Goal: Entertainment & Leisure: Consume media (video, audio)

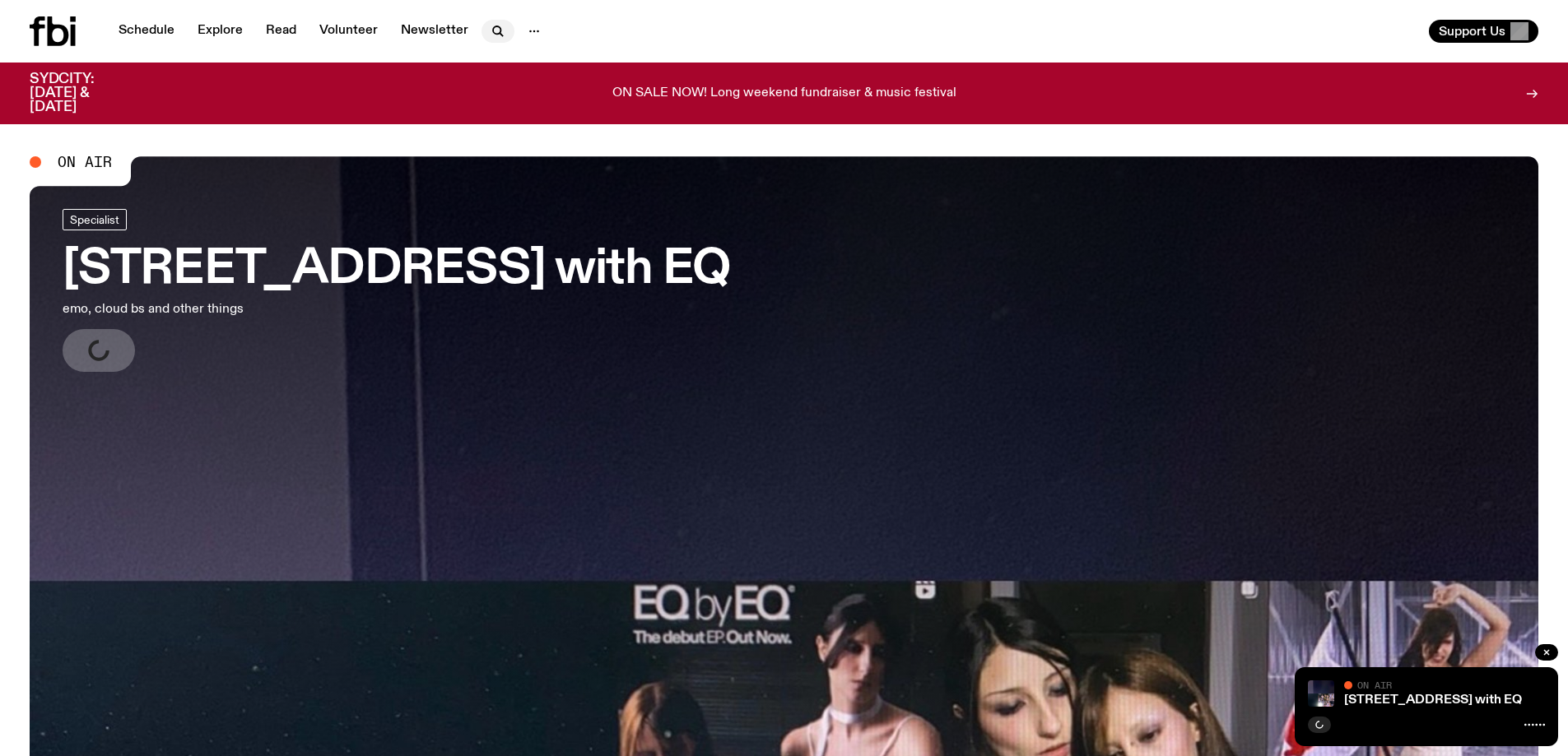
click at [500, 35] on icon "button" at bounding box center [498, 31] width 20 height 20
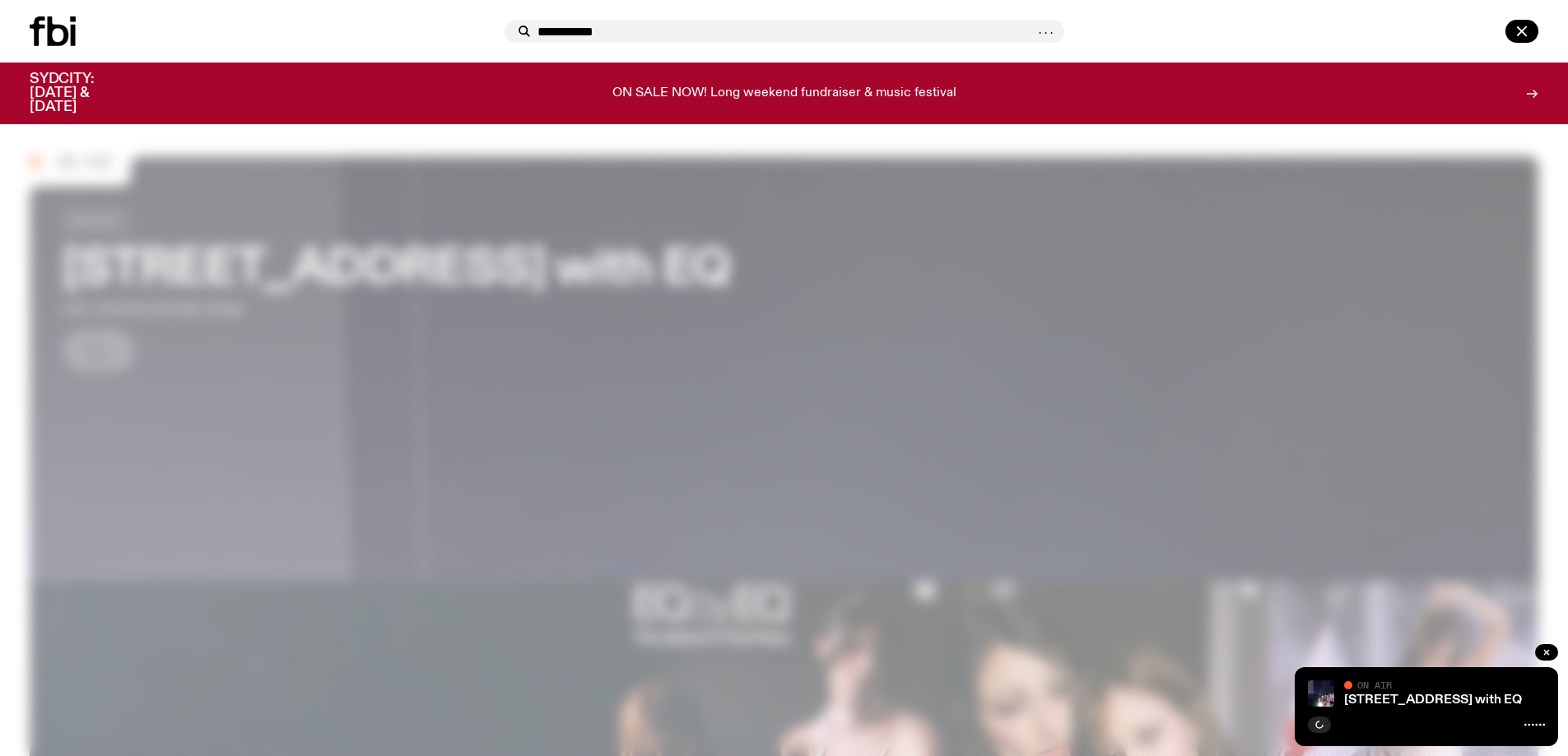
type input "**********"
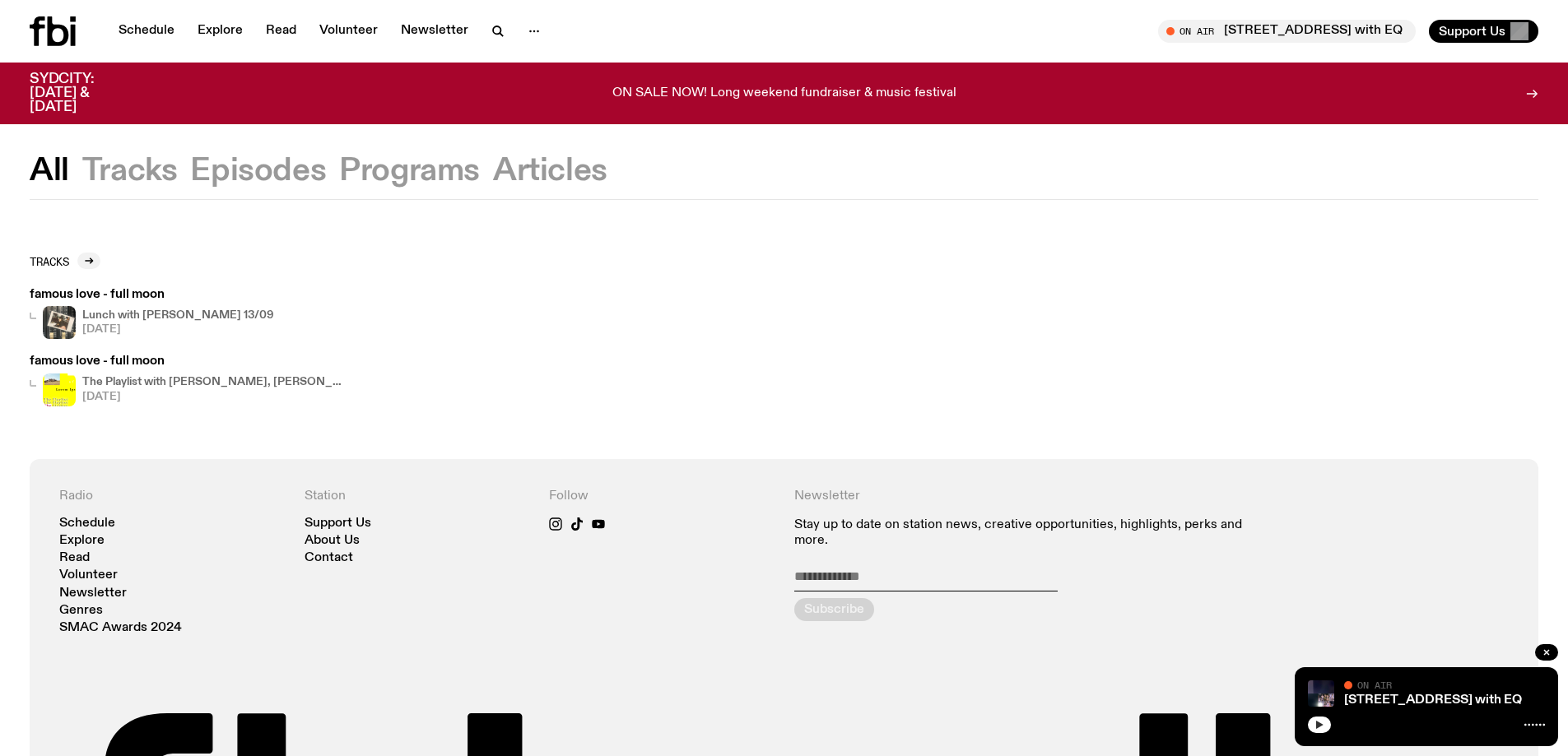
click at [1310, 722] on button "button" at bounding box center [1319, 725] width 23 height 16
click at [1365, 700] on link "[STREET_ADDRESS] with EQ" at bounding box center [1433, 700] width 178 height 13
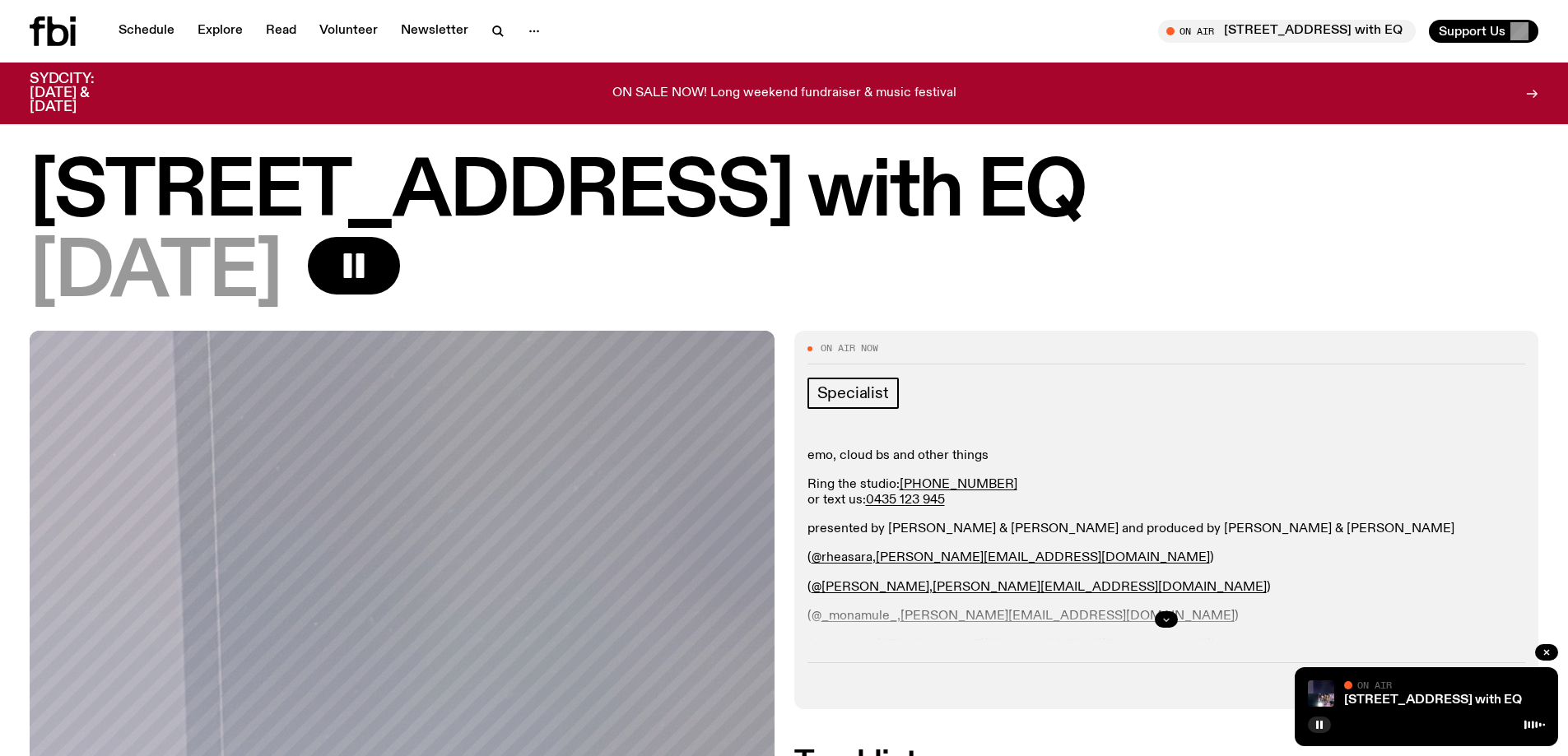
click at [1166, 618] on icon "button" at bounding box center [1166, 619] width 10 height 10
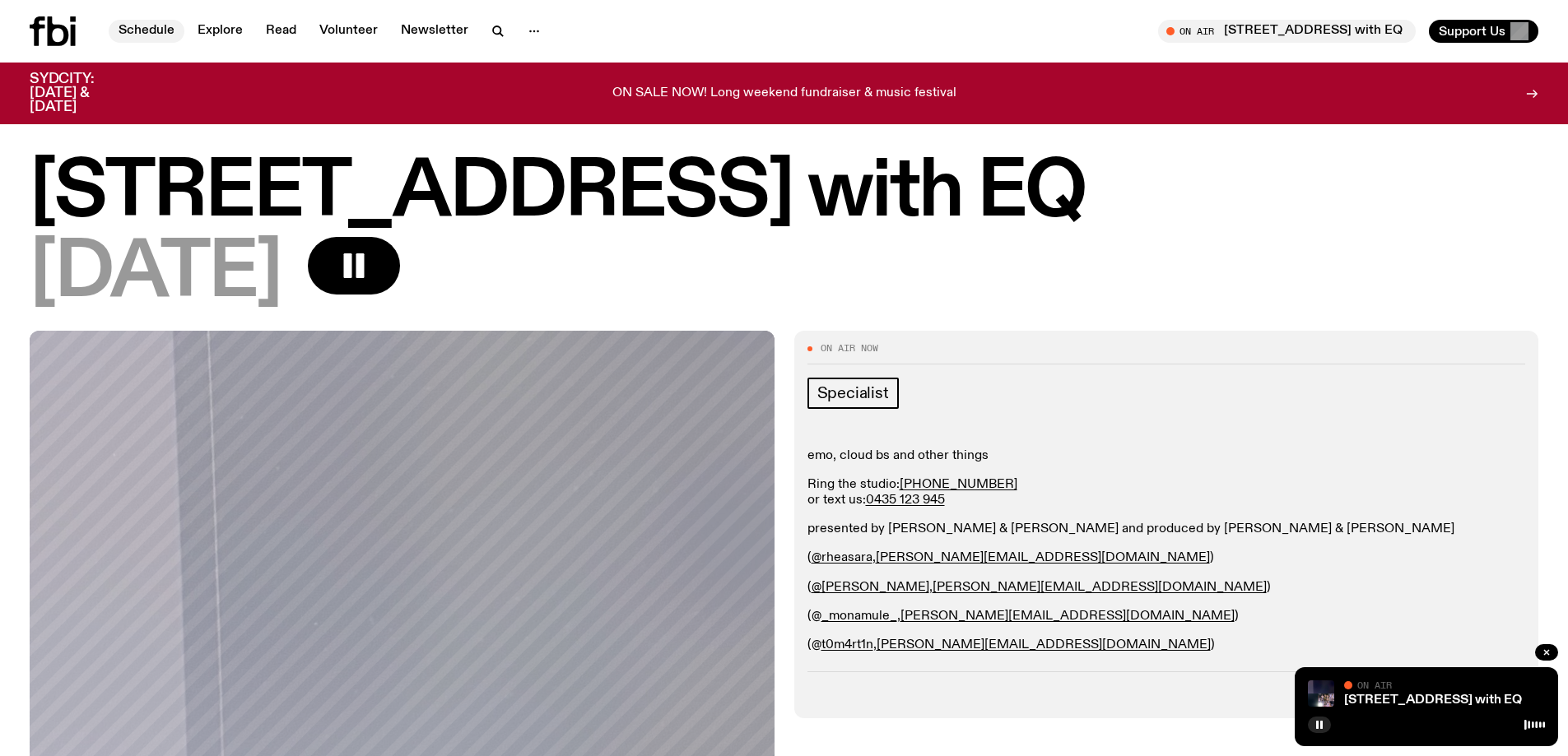
click at [149, 34] on link "Schedule" at bounding box center [146, 31] width 75 height 23
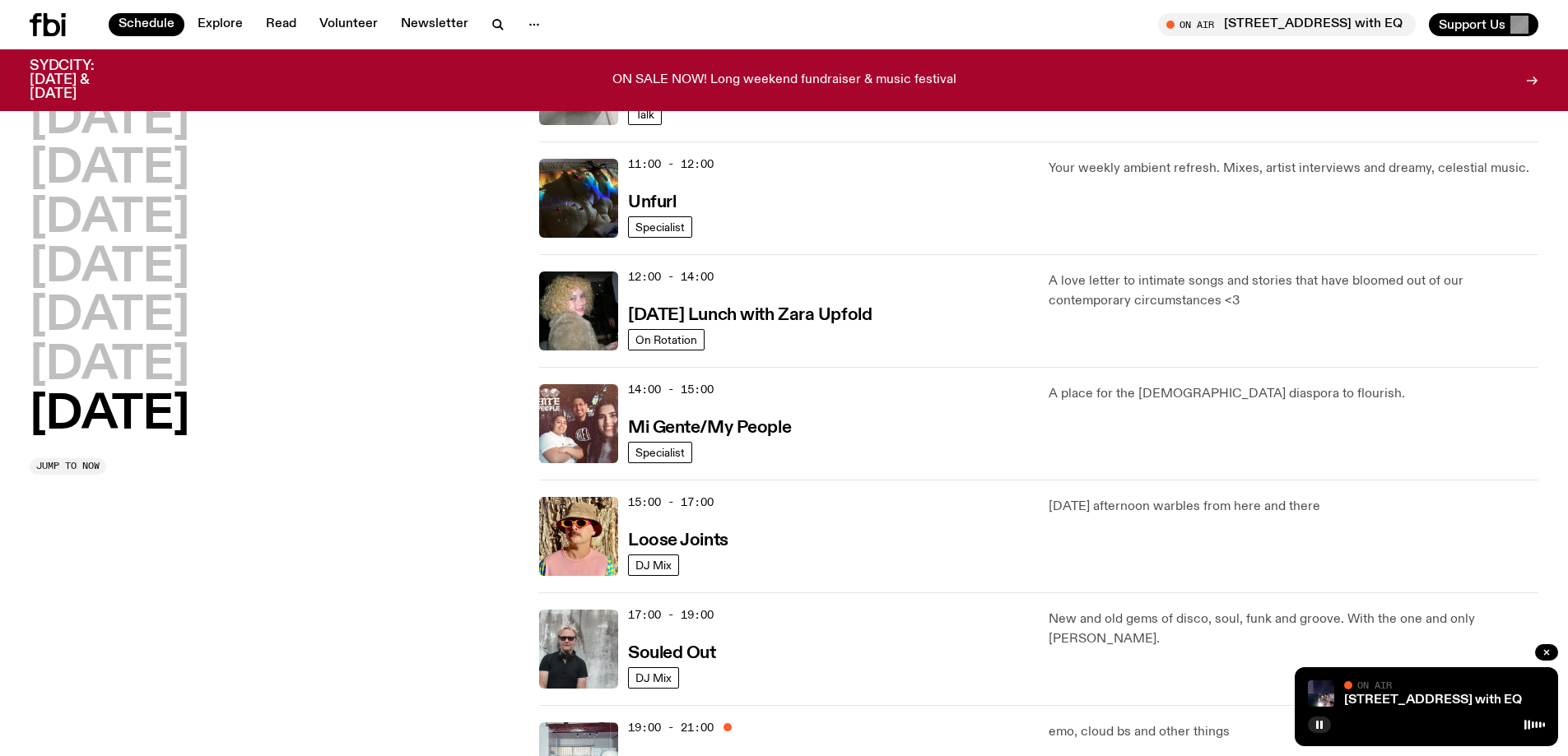
scroll to position [895, 0]
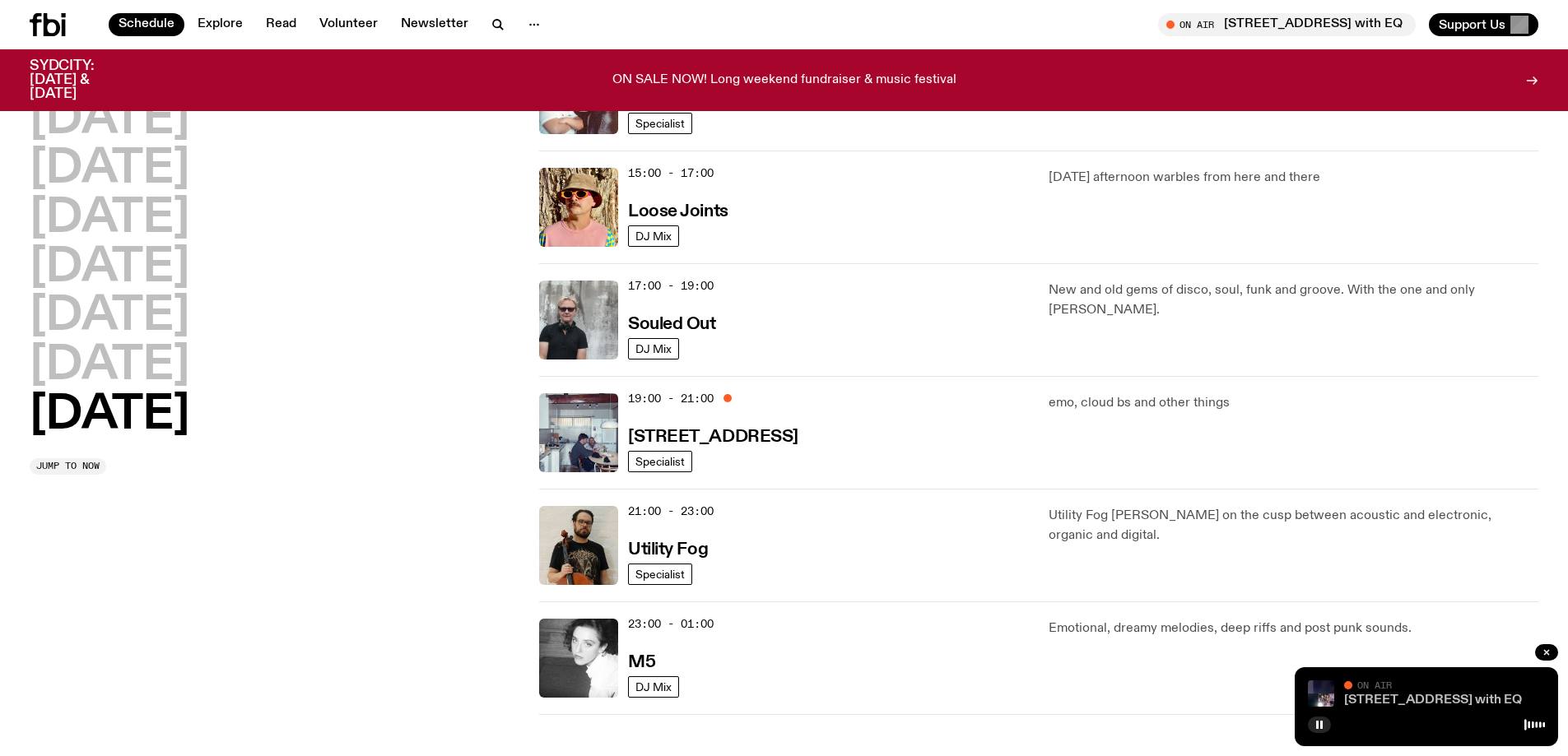
click at [1379, 696] on link "[STREET_ADDRESS] with EQ" at bounding box center [1433, 700] width 178 height 13
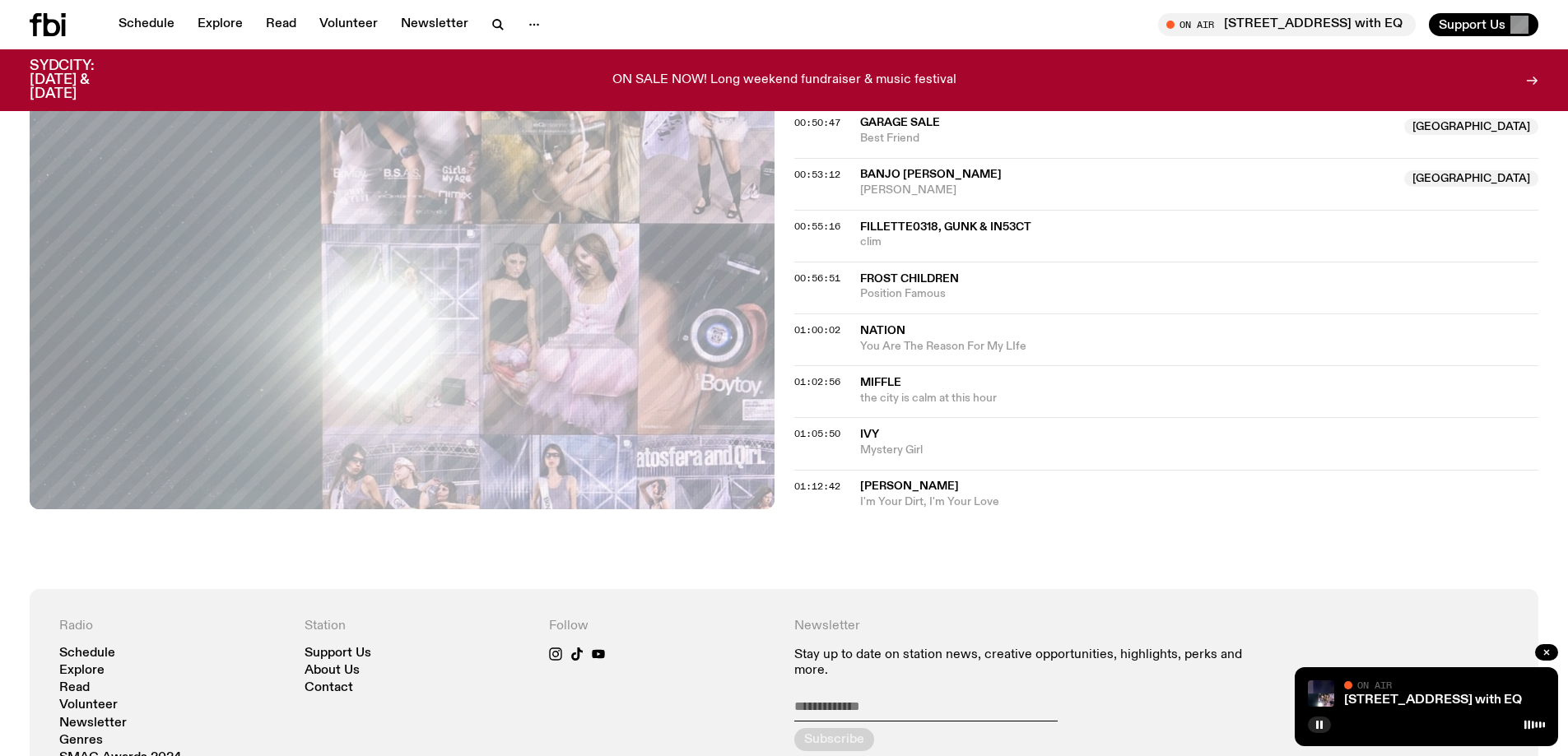
scroll to position [1551, 0]
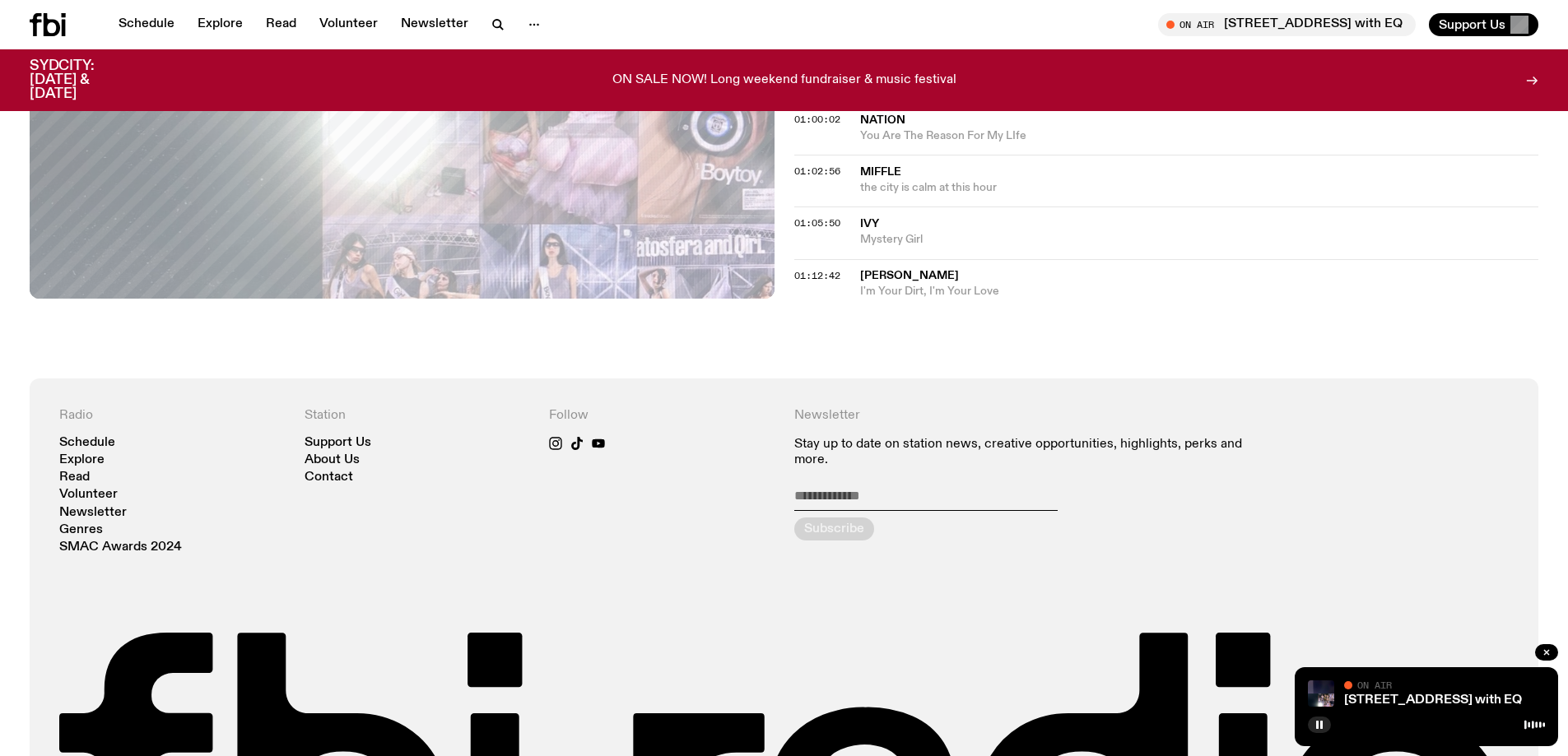
click at [492, 36] on div "Schedule Explore Read Volunteer Newsletter On Air 704 W [GEOGRAPHIC_DATA] EQ Tu…" at bounding box center [784, 24] width 1568 height 49
click at [491, 22] on icon "button" at bounding box center [498, 24] width 20 height 20
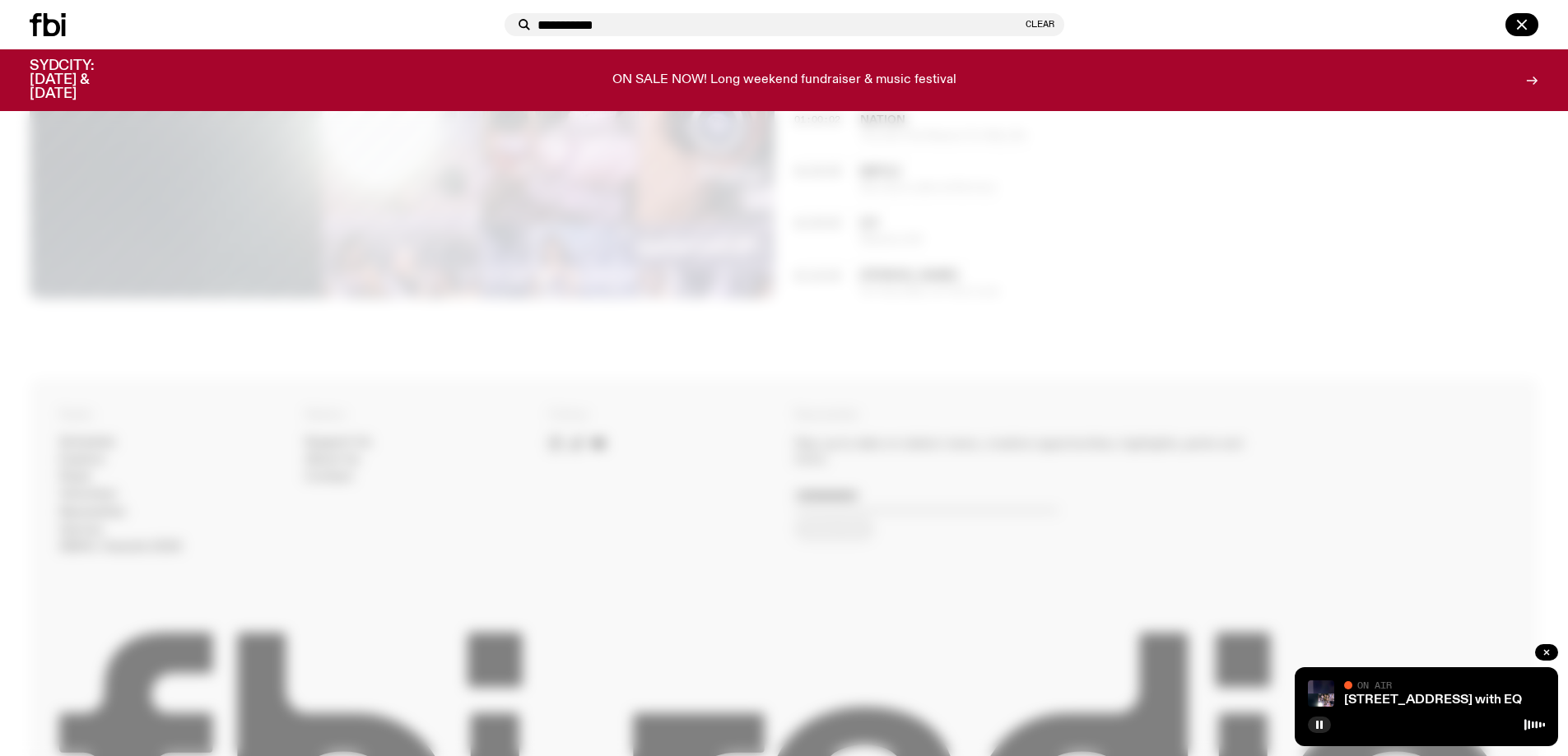
type input "**********"
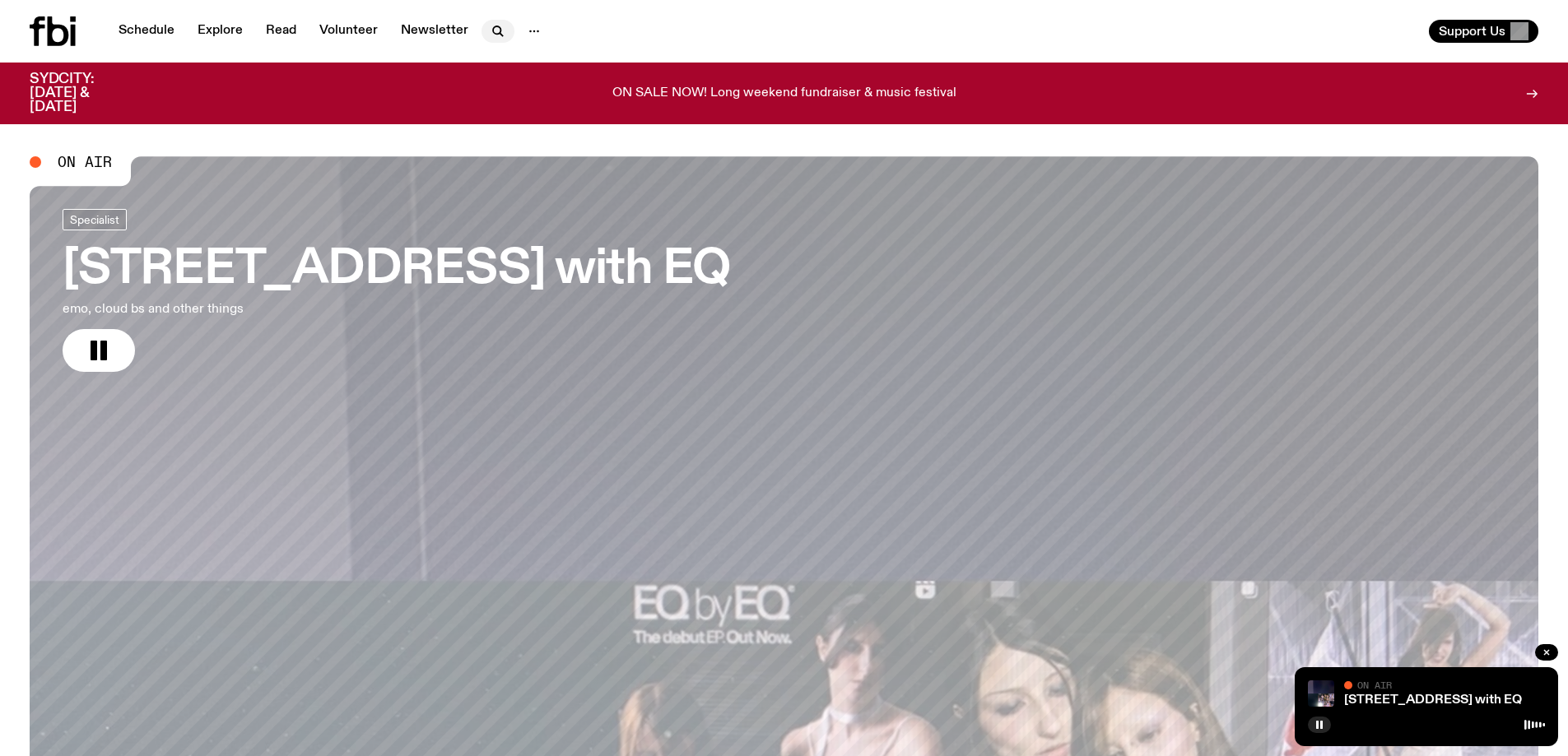
click at [493, 29] on icon "button" at bounding box center [498, 31] width 20 height 20
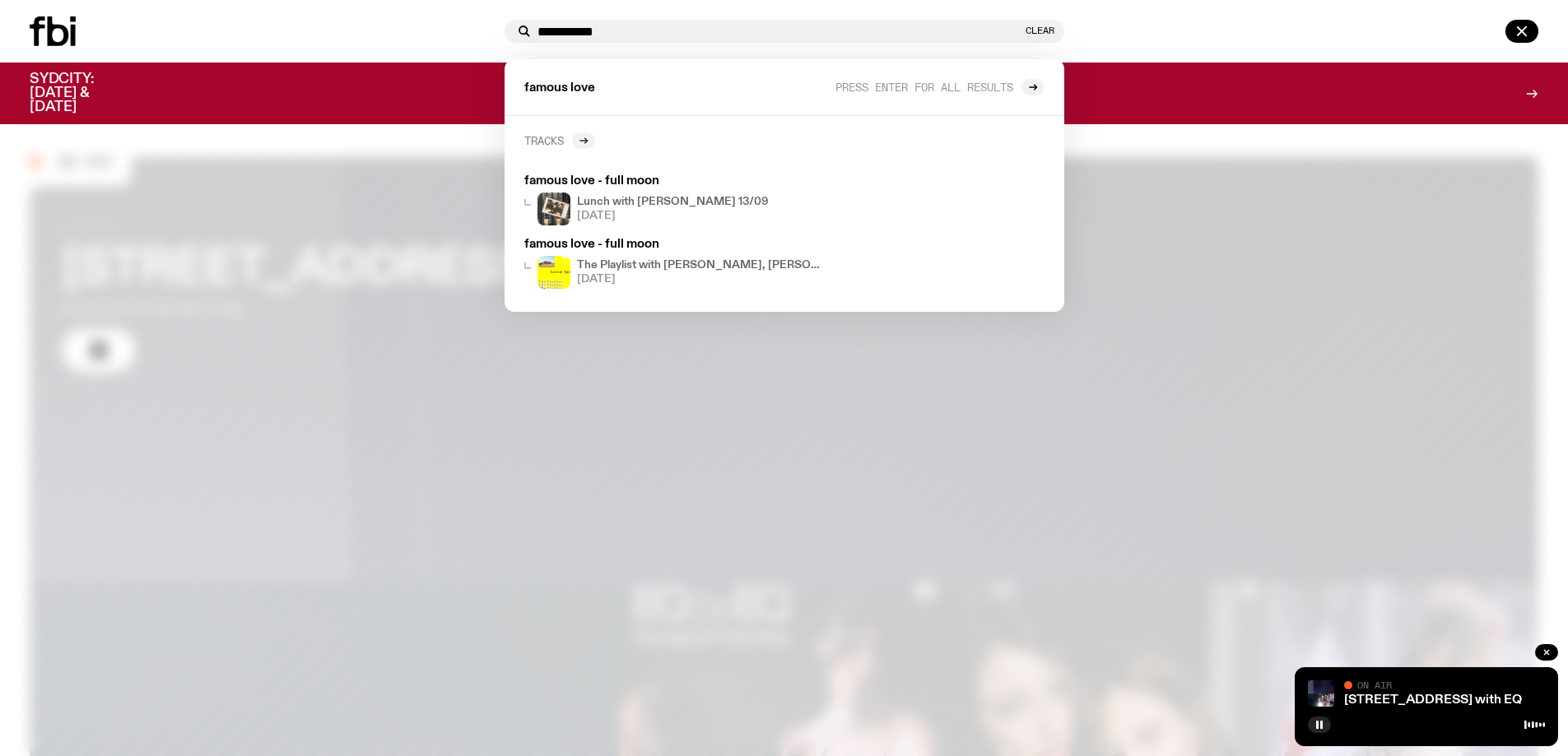
type input "**********"
click at [586, 139] on icon at bounding box center [583, 140] width 10 height 10
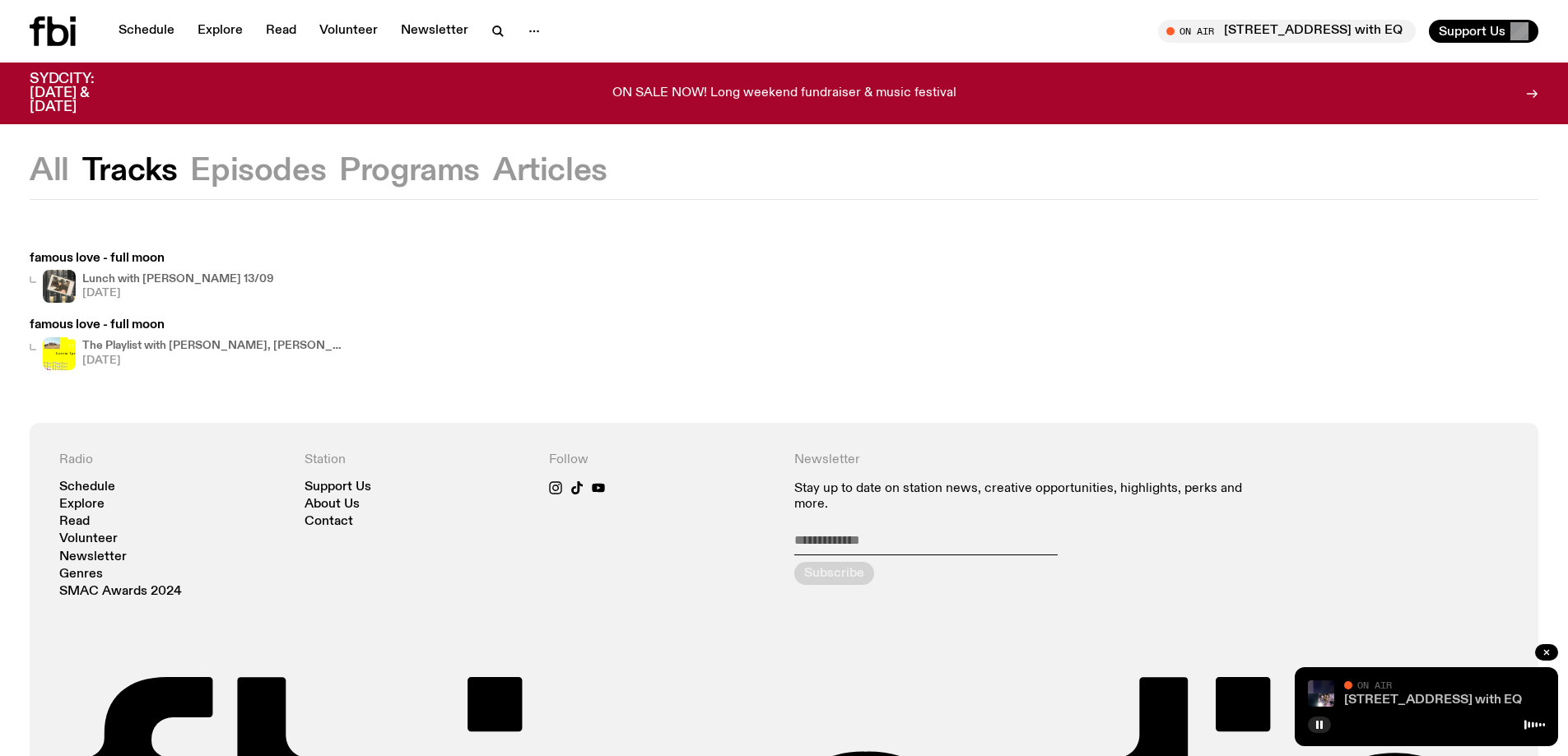
click at [1398, 699] on link "[STREET_ADDRESS] with EQ" at bounding box center [1433, 700] width 178 height 13
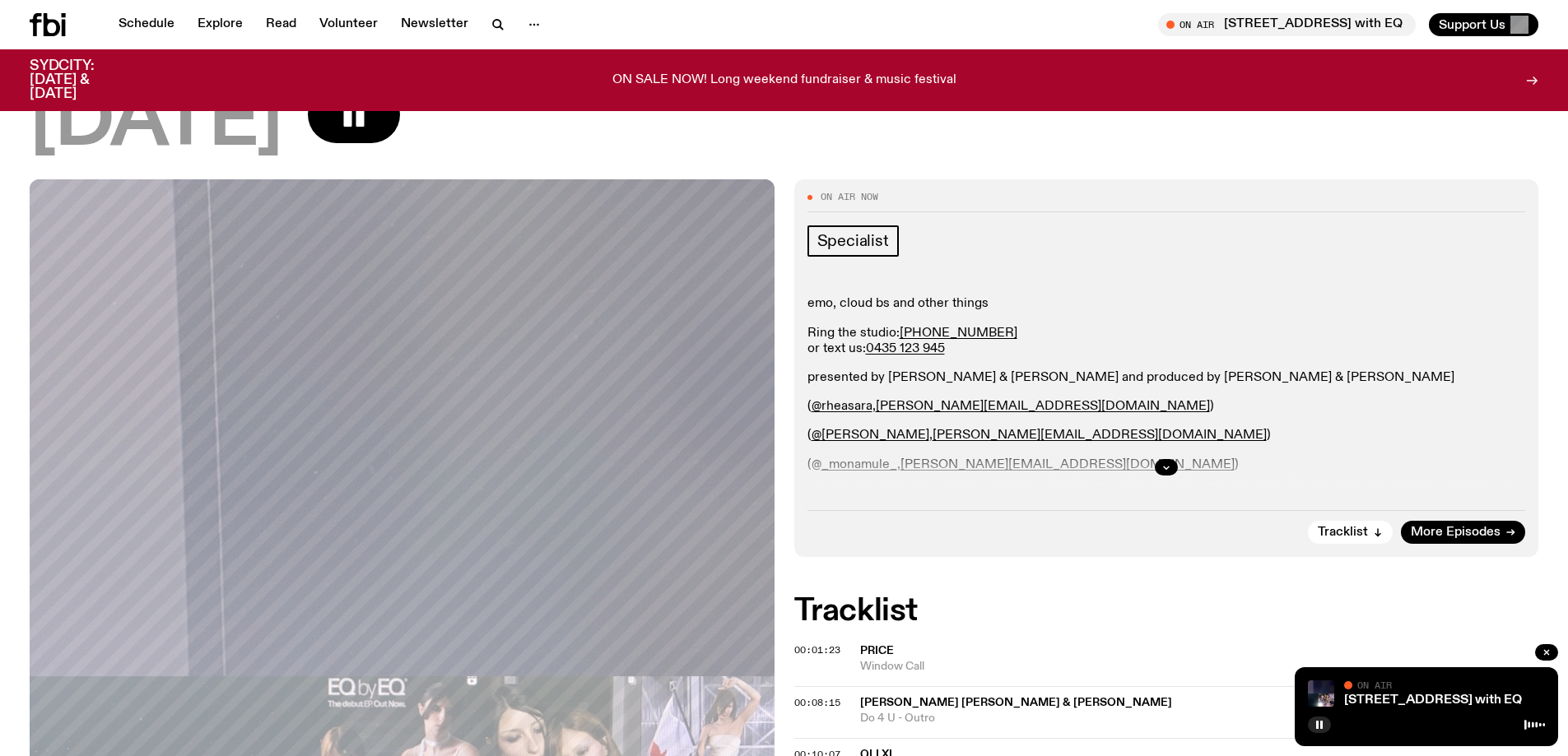
scroll to position [159, 0]
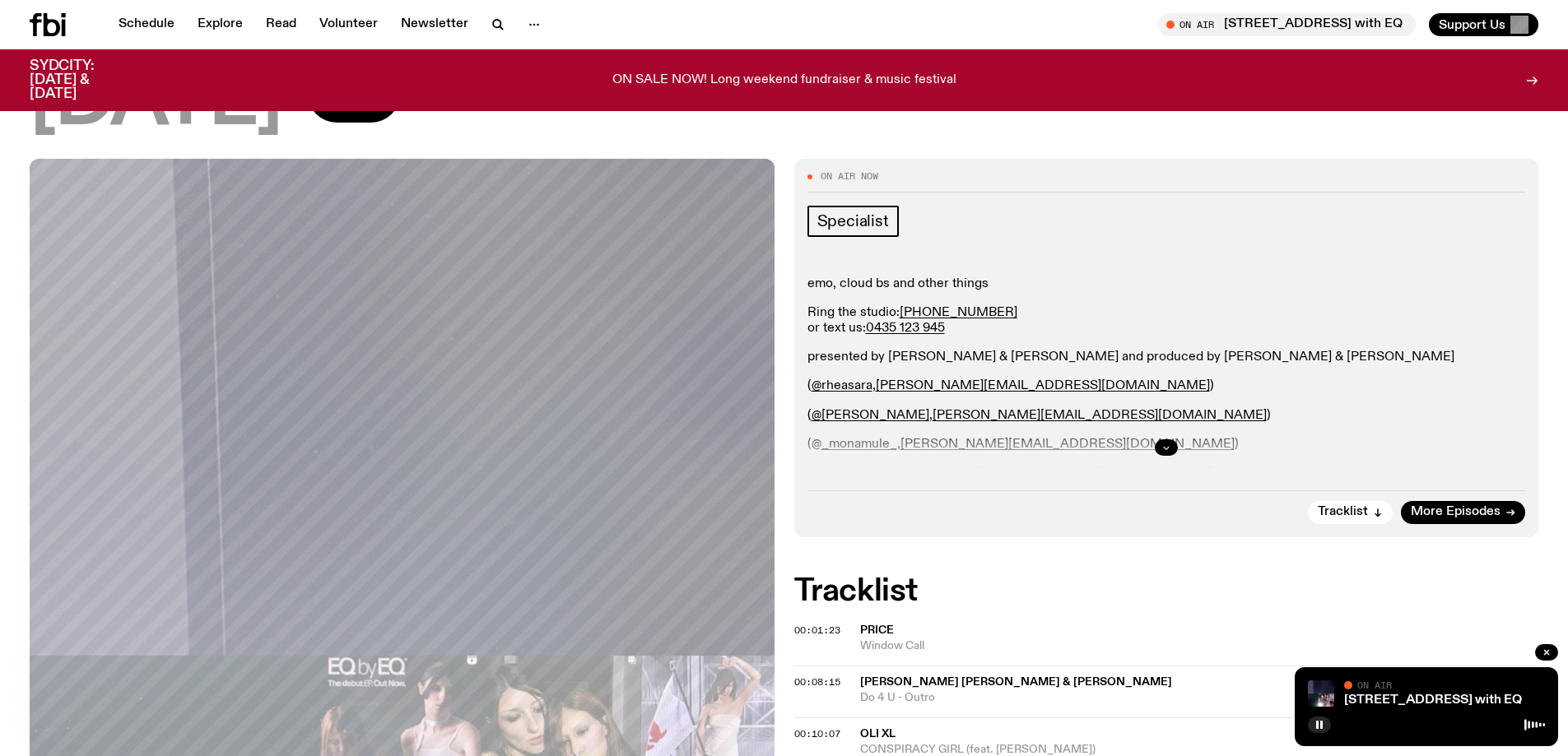
click at [1163, 445] on icon "button" at bounding box center [1166, 447] width 10 height 10
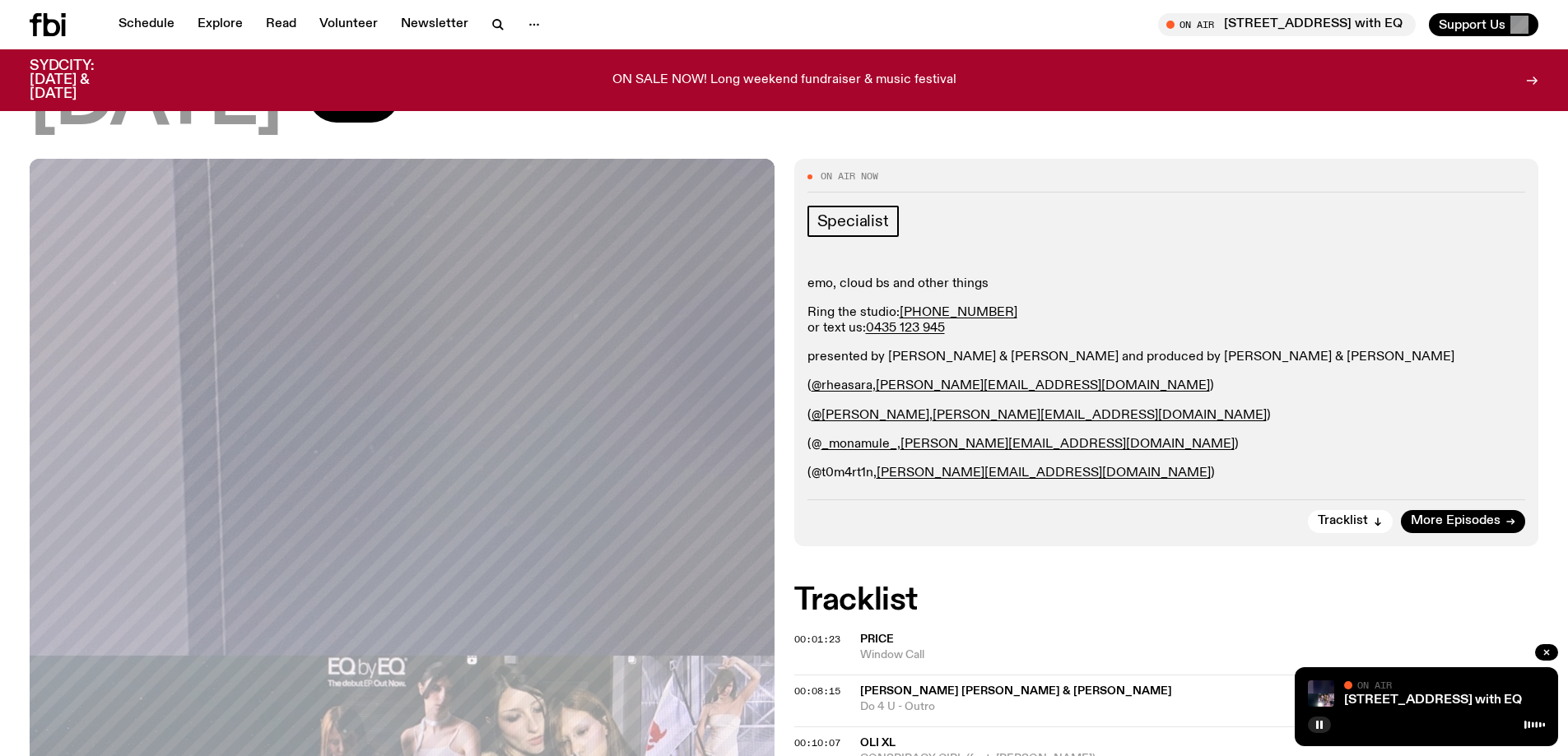
click at [842, 468] on link "t0m4rt1n" at bounding box center [847, 472] width 52 height 13
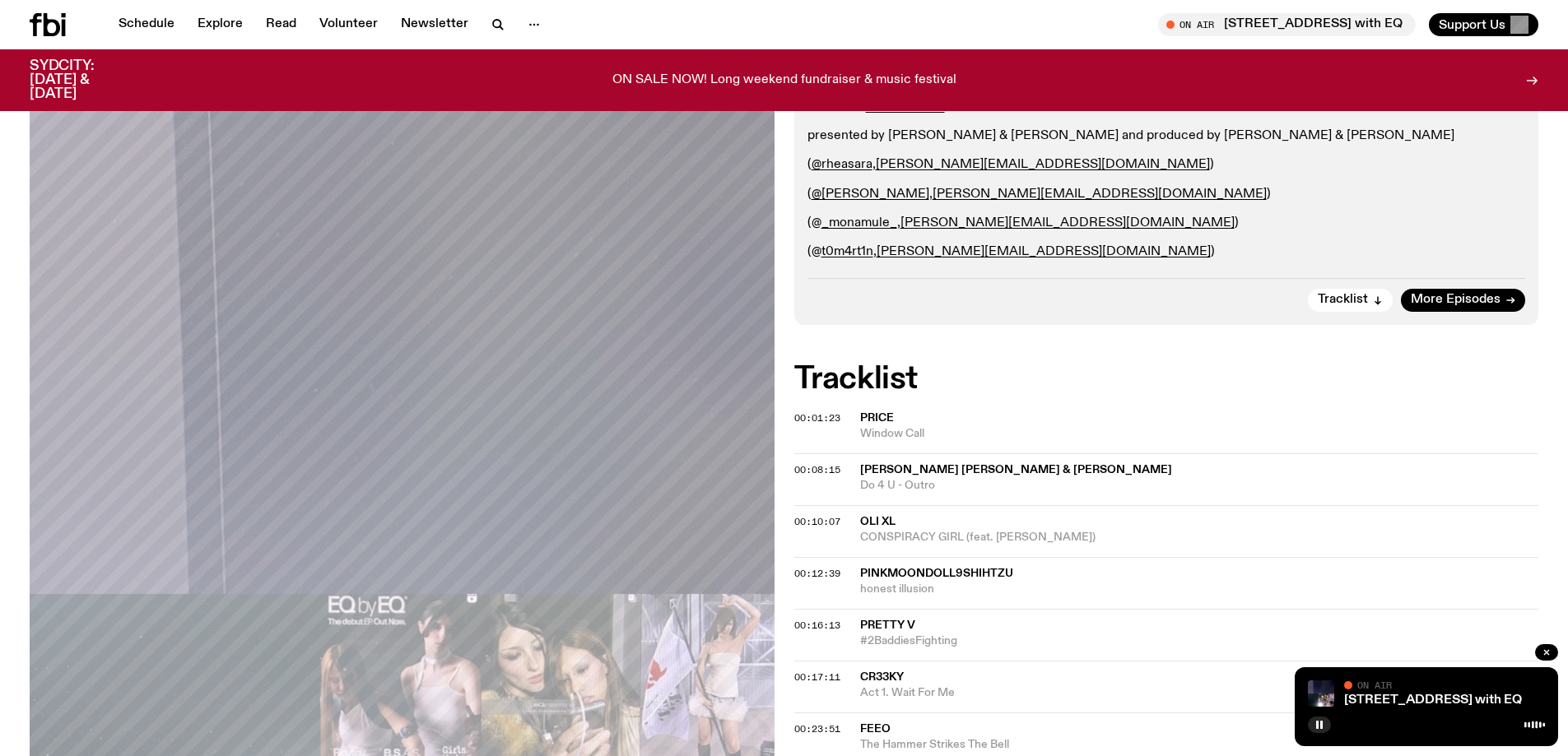
scroll to position [152, 0]
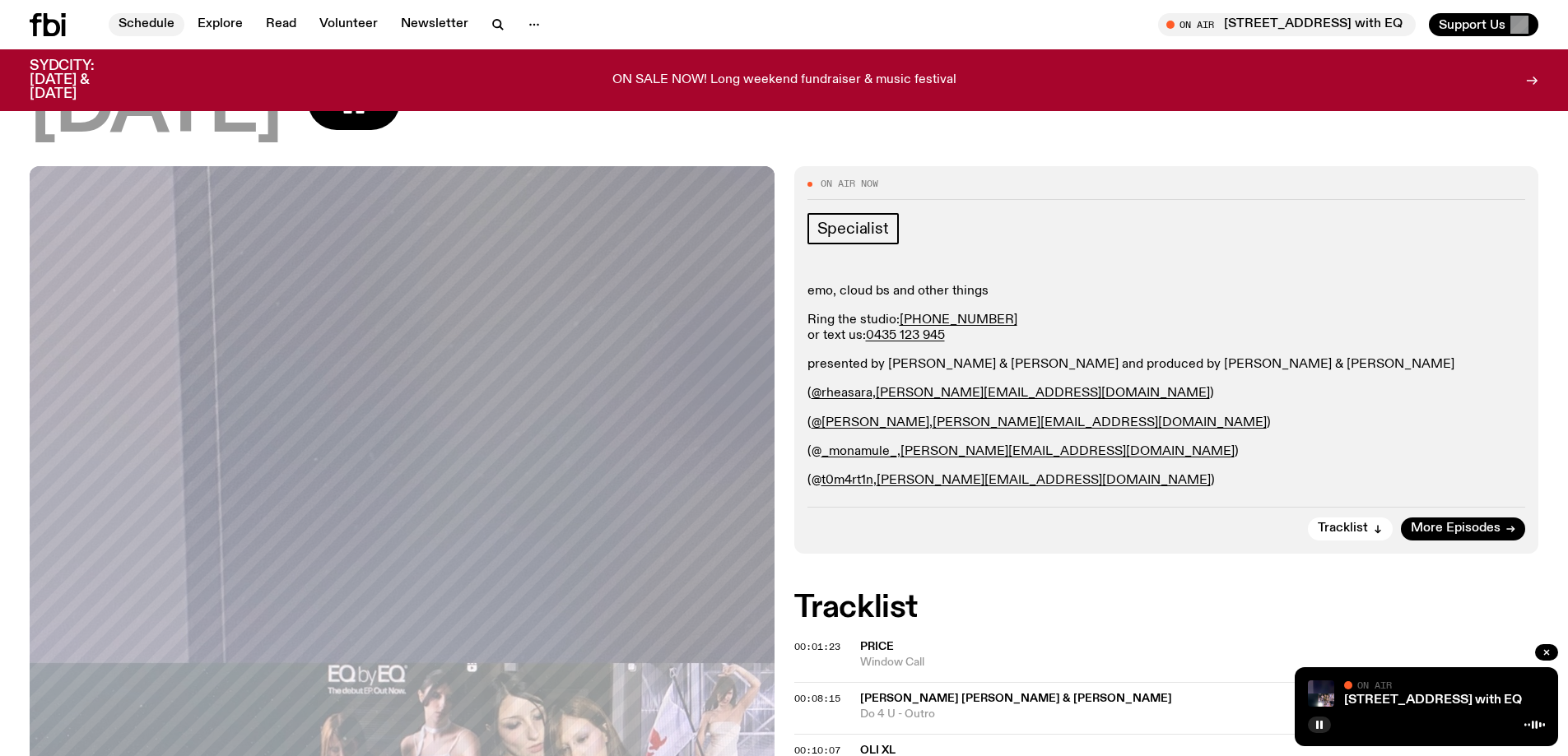
click at [152, 33] on link "Schedule" at bounding box center [146, 24] width 75 height 23
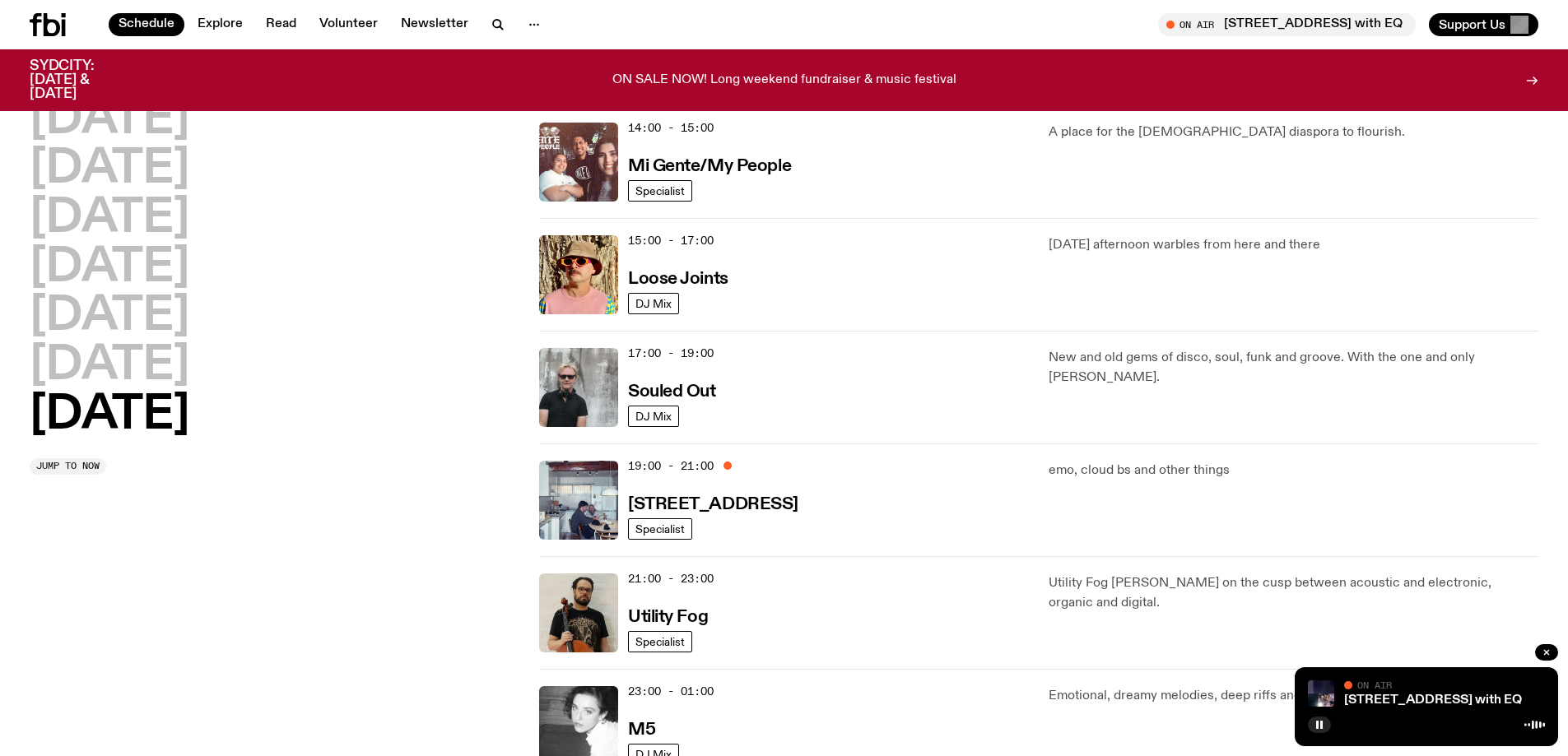
scroll to position [1059, 0]
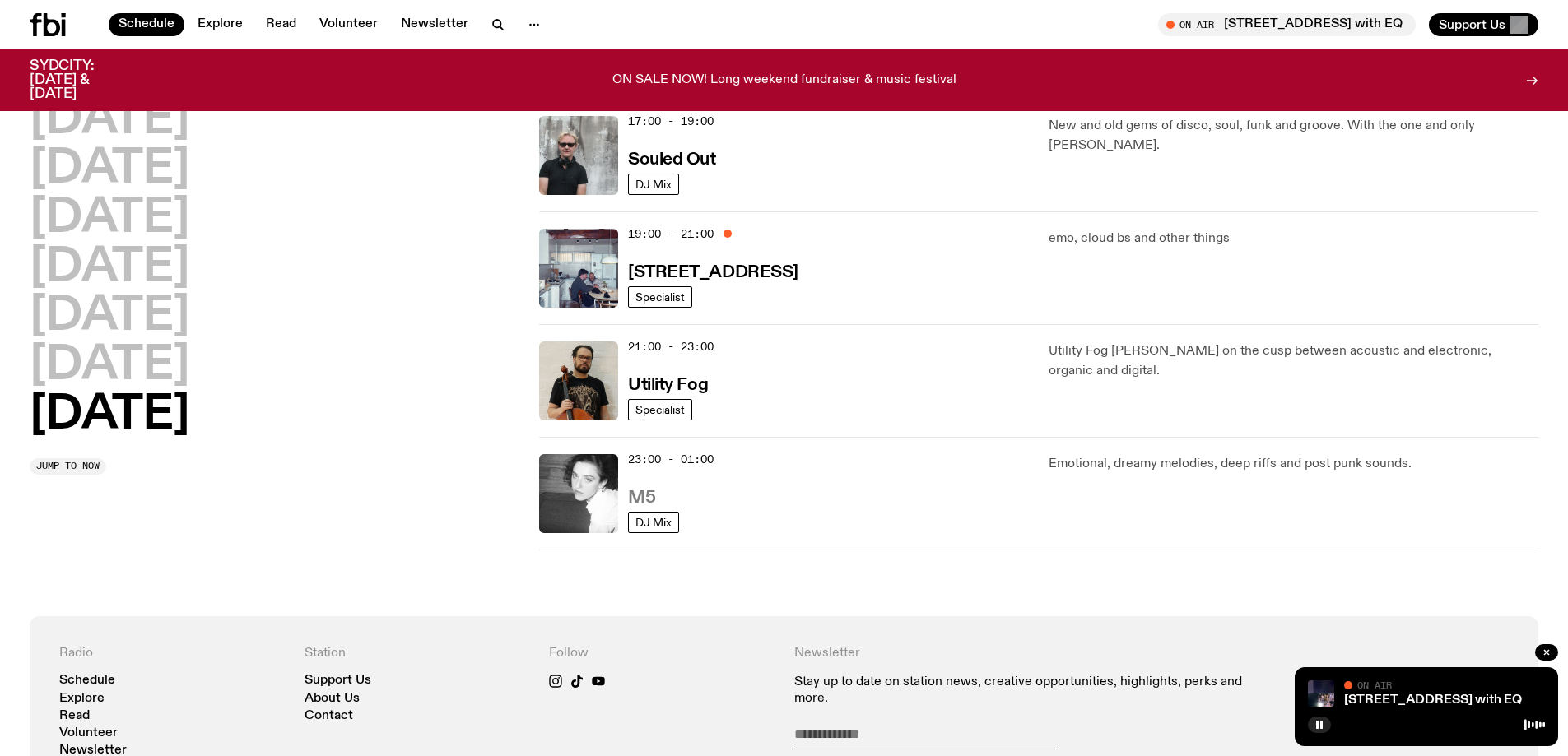
click at [654, 495] on h3 "M5" at bounding box center [641, 499] width 27 height 17
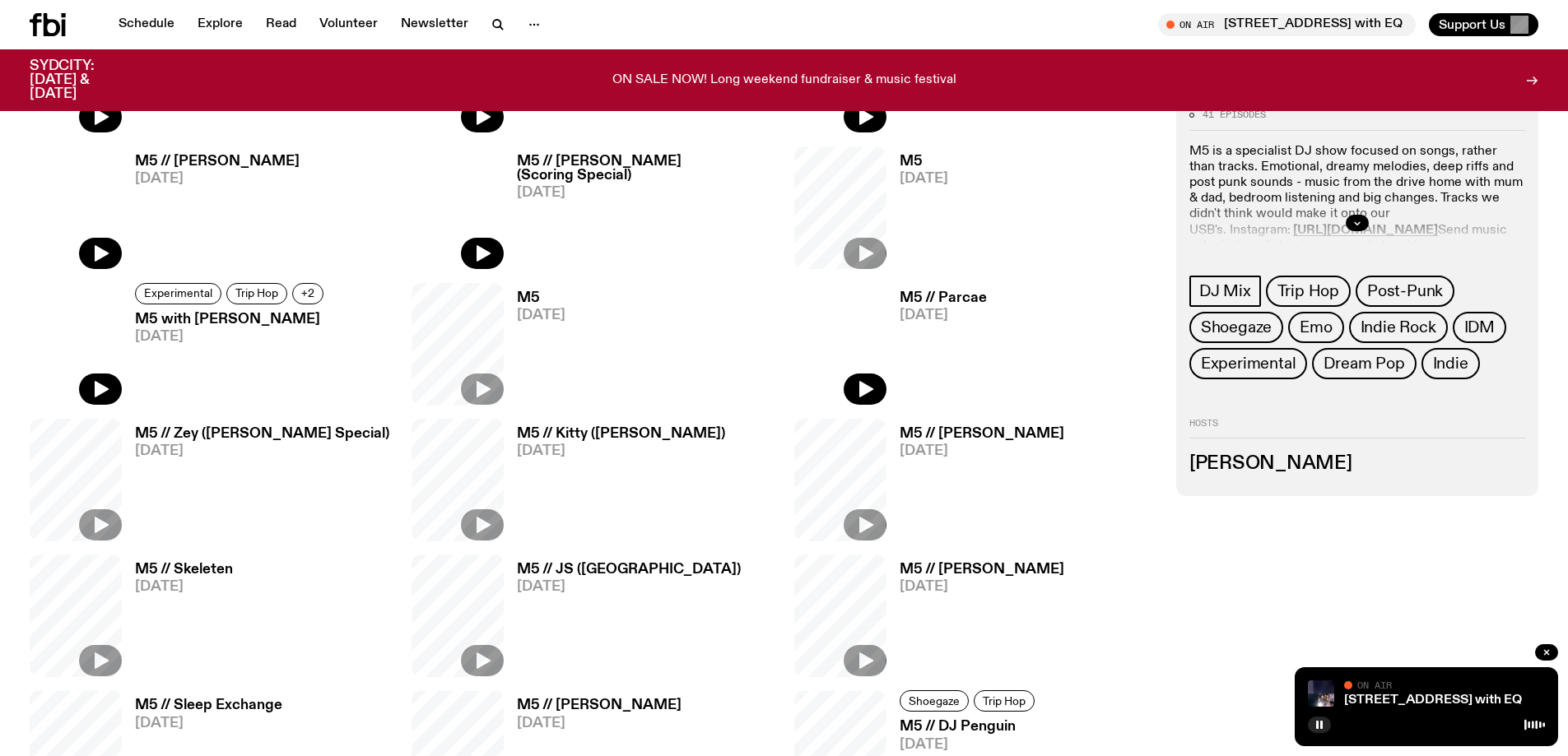
scroll to position [961, 0]
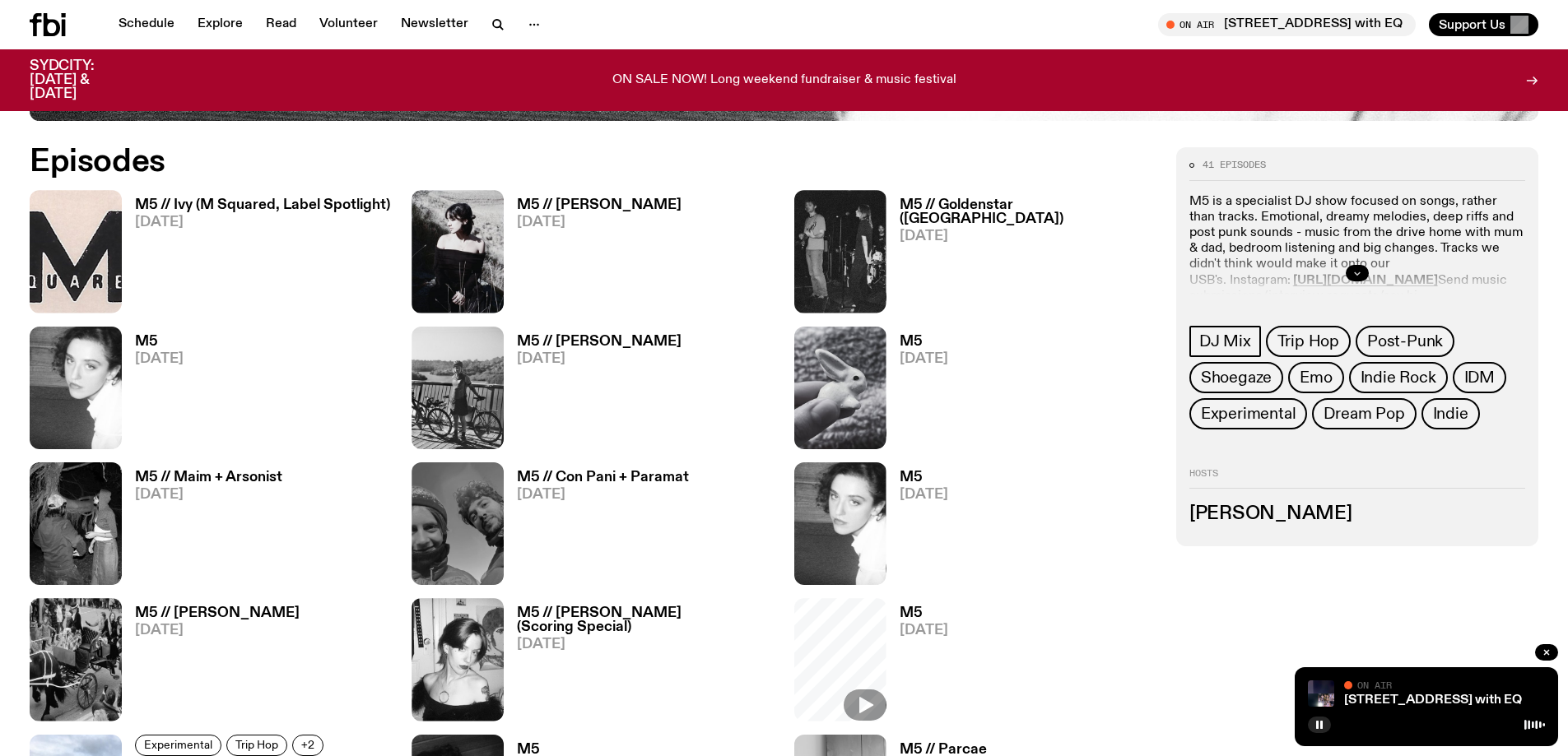
click at [1351, 265] on div at bounding box center [1357, 273] width 336 height 53
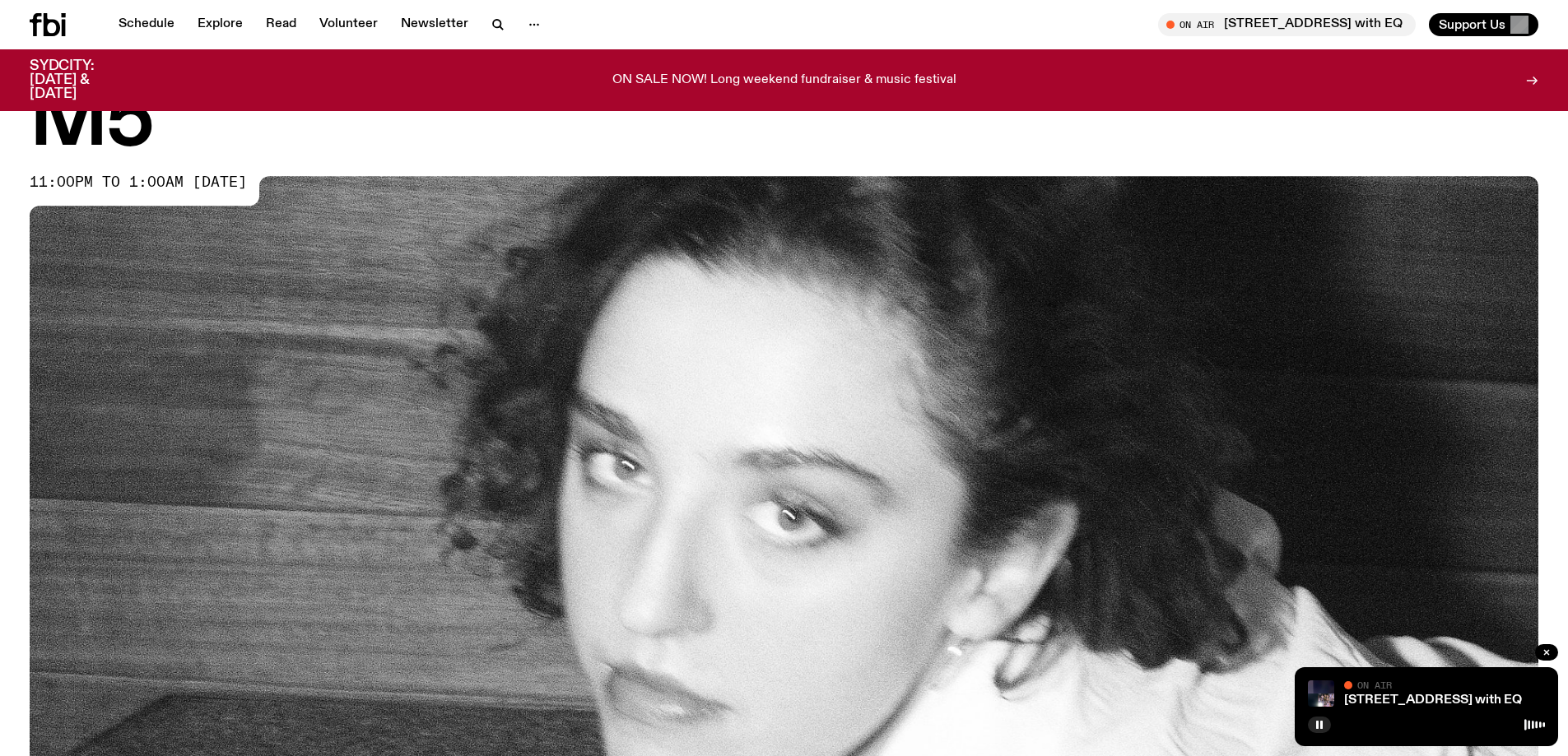
scroll to position [0, 0]
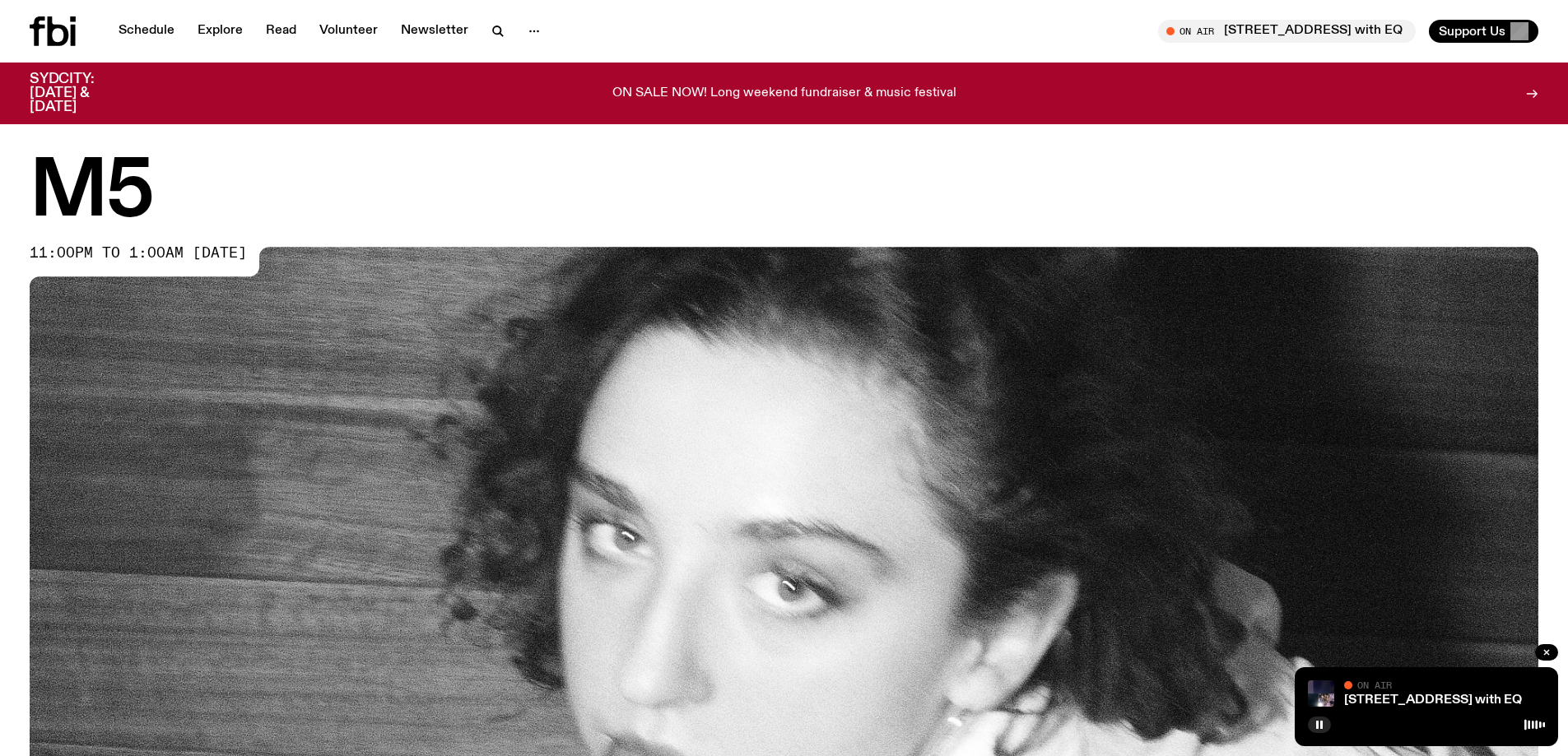
click at [52, 40] on icon at bounding box center [58, 31] width 22 height 29
